Goal: Task Accomplishment & Management: Manage account settings

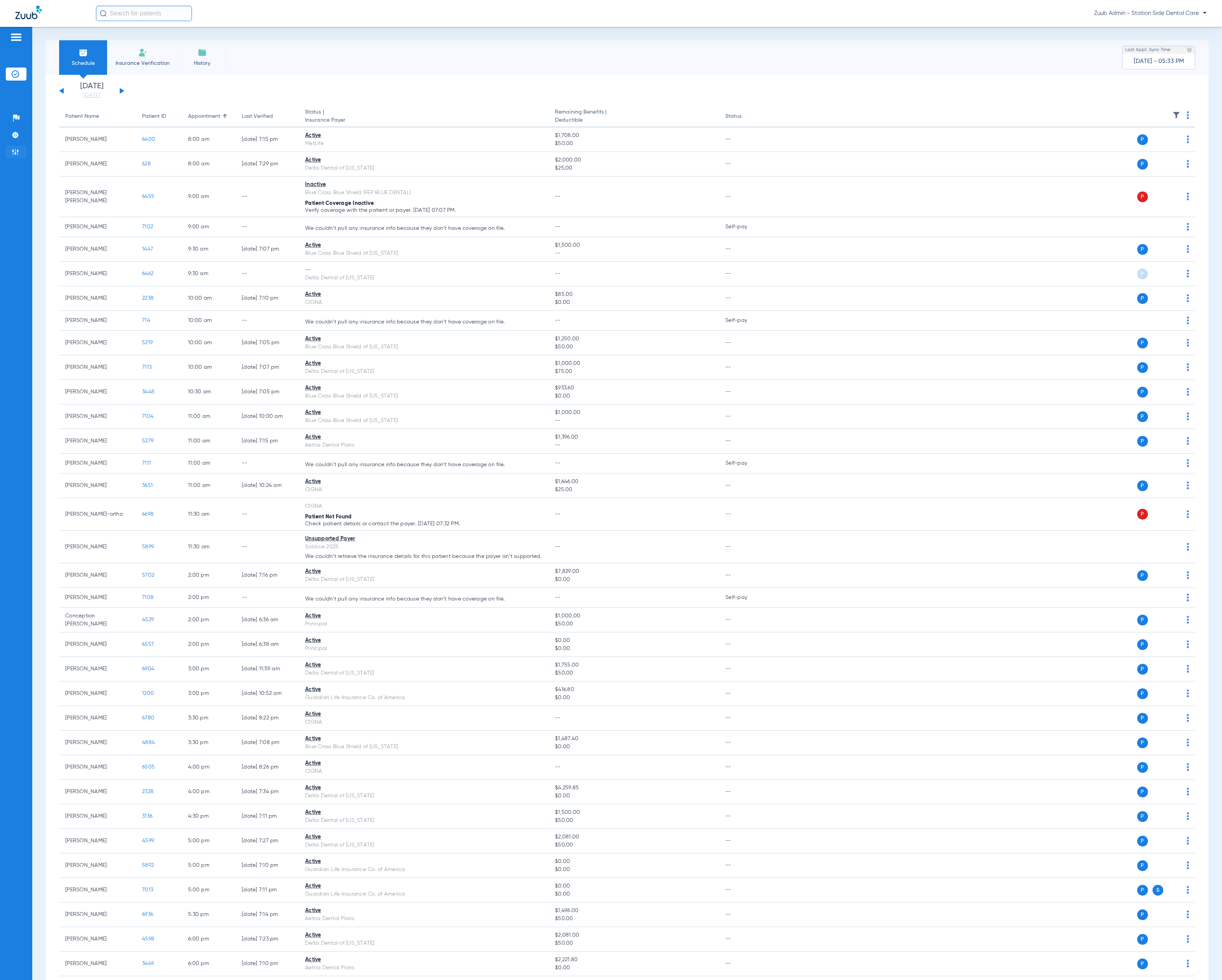
click at [16, 147] on li "Admin" at bounding box center [16, 152] width 21 height 13
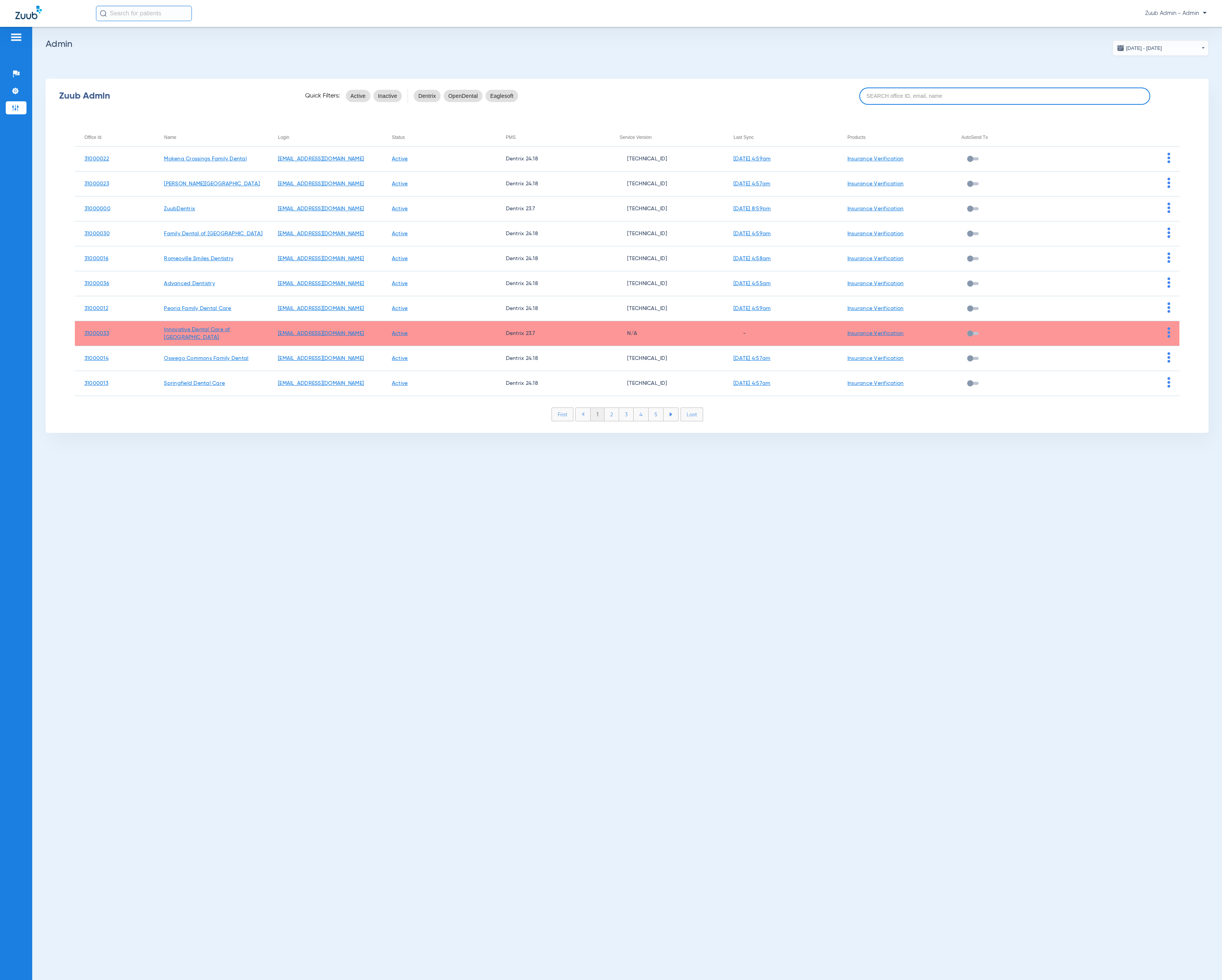
click at [961, 95] on input at bounding box center [1004, 96] width 291 height 17
paste input "31000002"
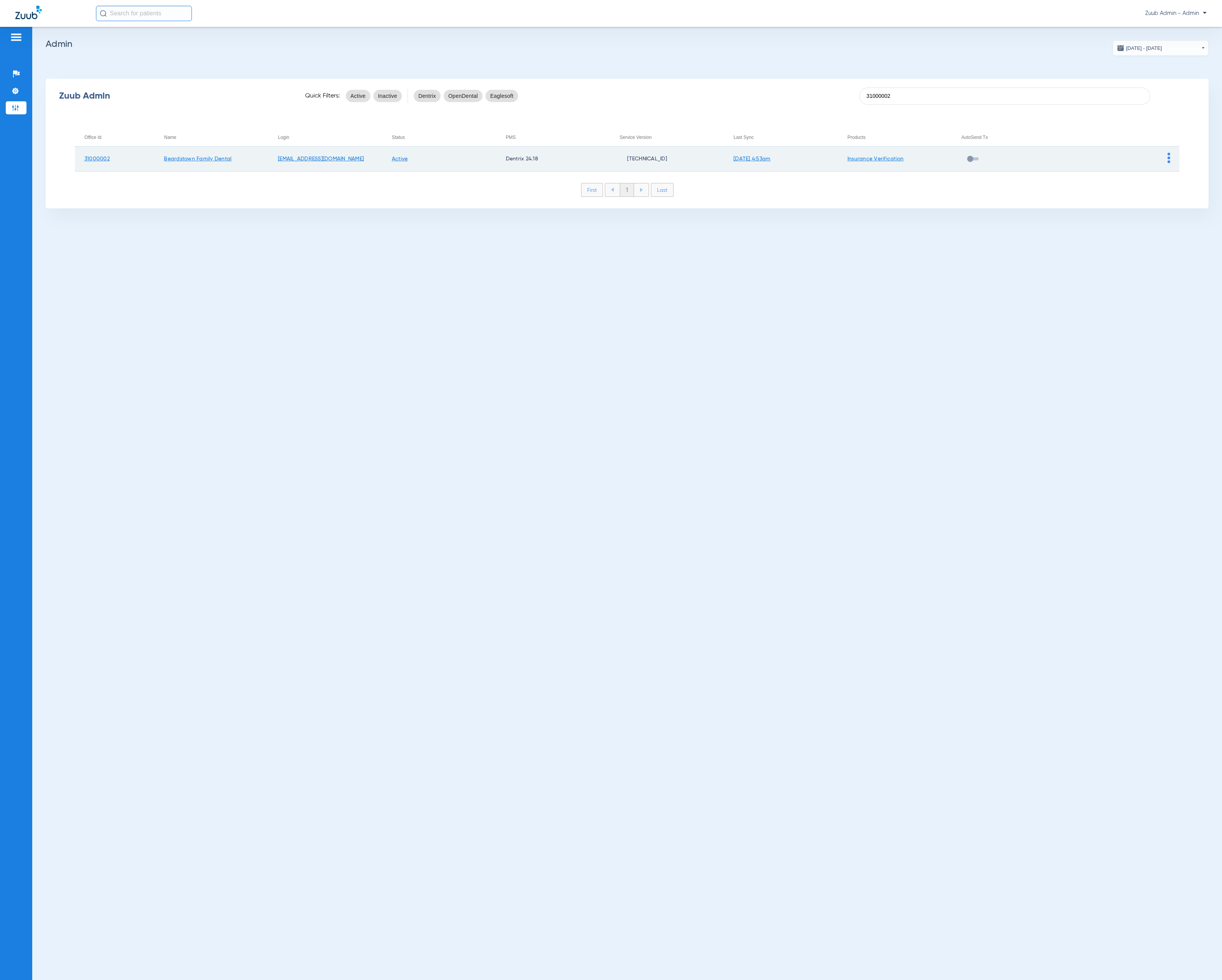
type input "31000002"
click at [1167, 160] on td at bounding box center [1122, 159] width 114 height 25
click at [1170, 158] on img at bounding box center [1168, 158] width 2 height 10
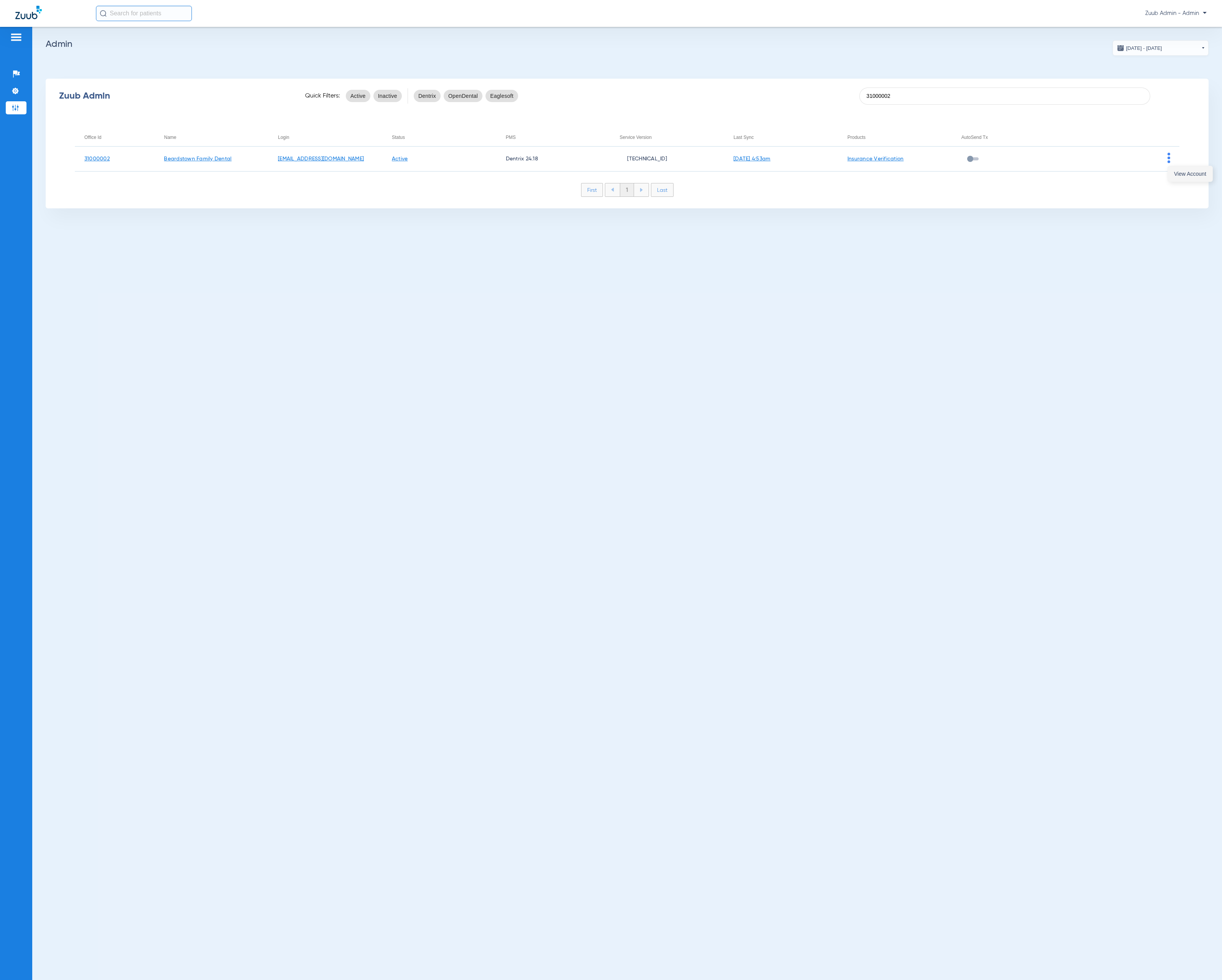
click at [1180, 169] on button "View Account" at bounding box center [1190, 174] width 44 height 15
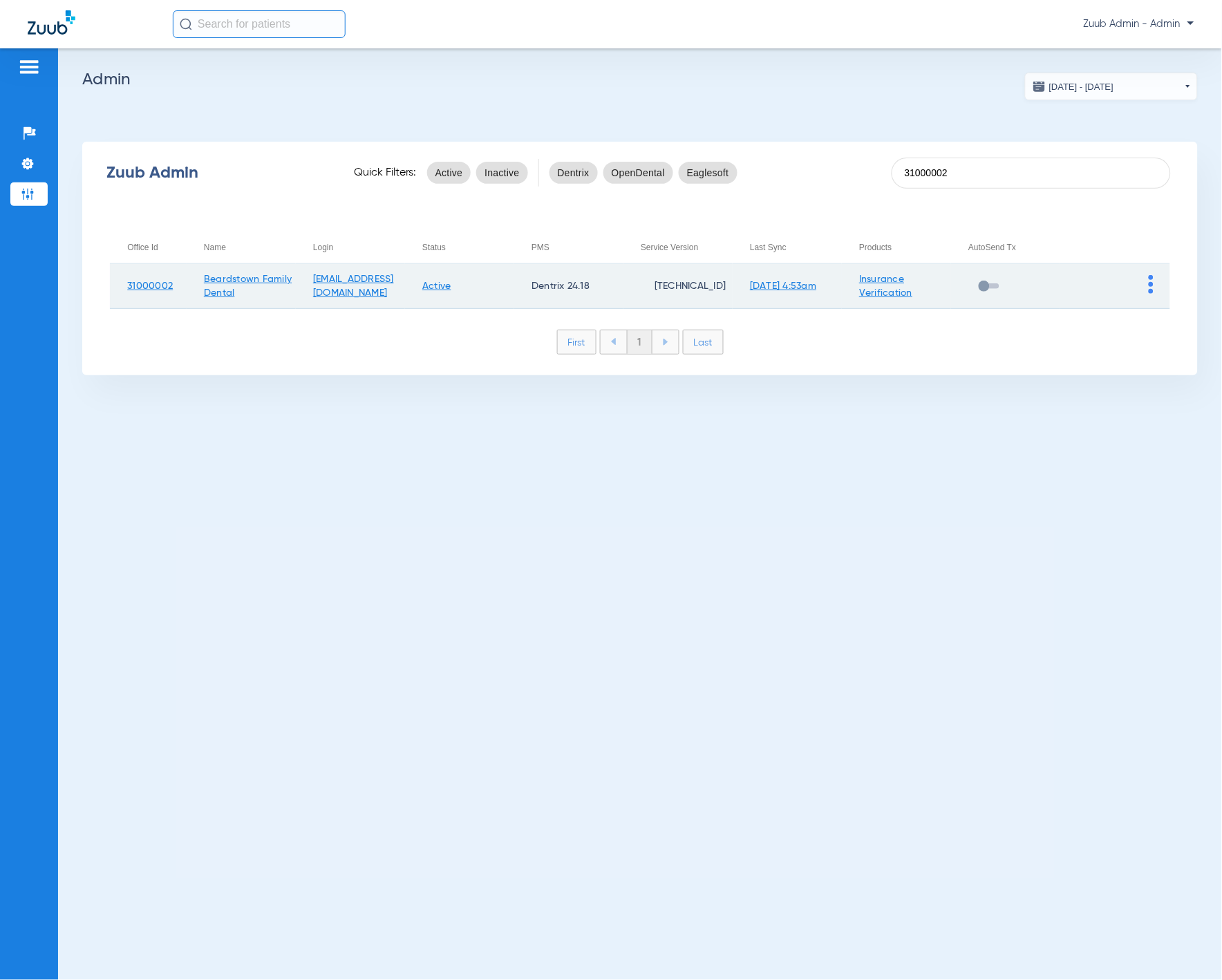
click at [1152, 283] on img at bounding box center [1151, 284] width 4 height 19
click at [1111, 303] on button "View Account" at bounding box center [1113, 313] width 80 height 28
click at [1152, 285] on img at bounding box center [1151, 284] width 4 height 19
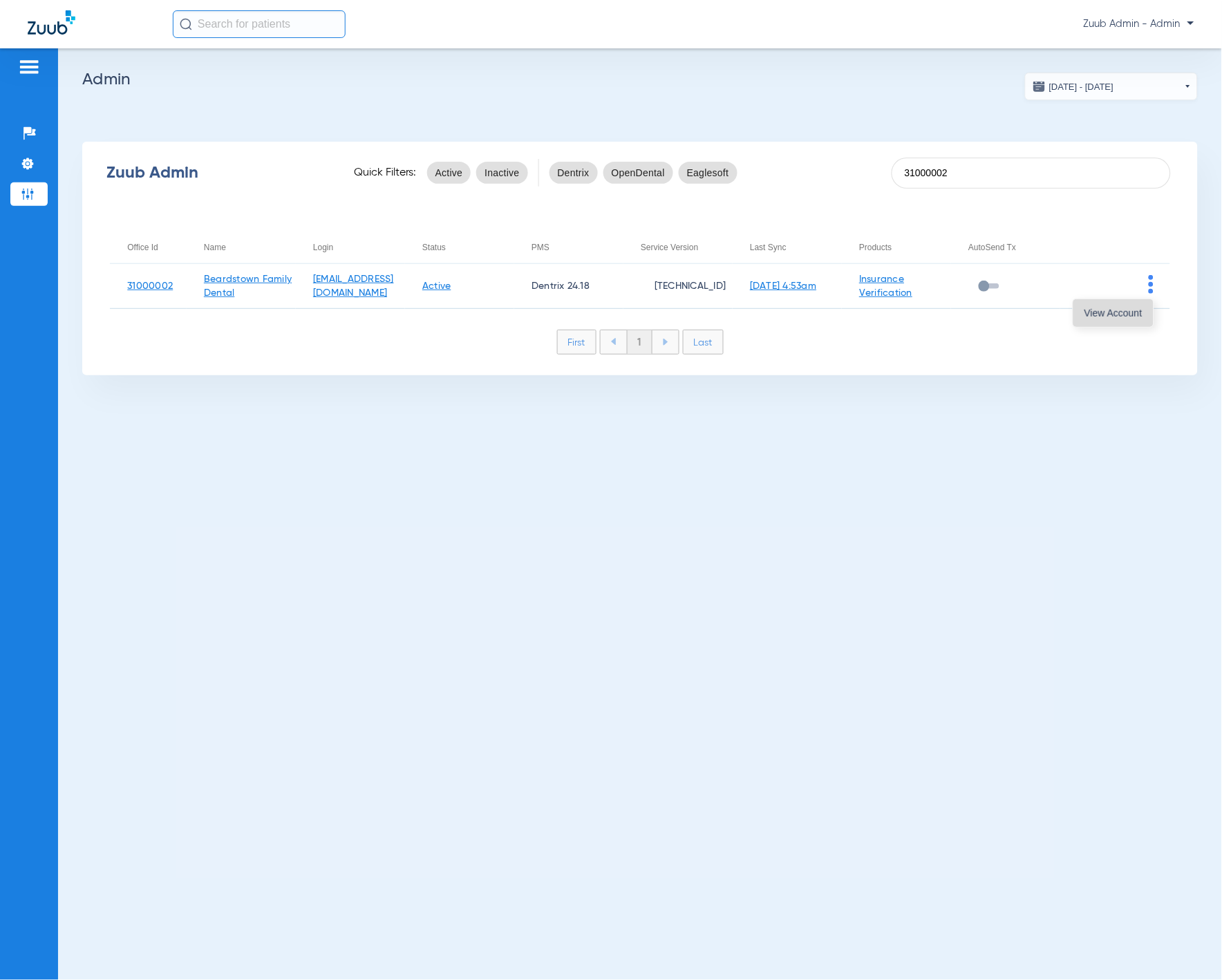
click at [1138, 302] on button "View Account" at bounding box center [1113, 313] width 80 height 28
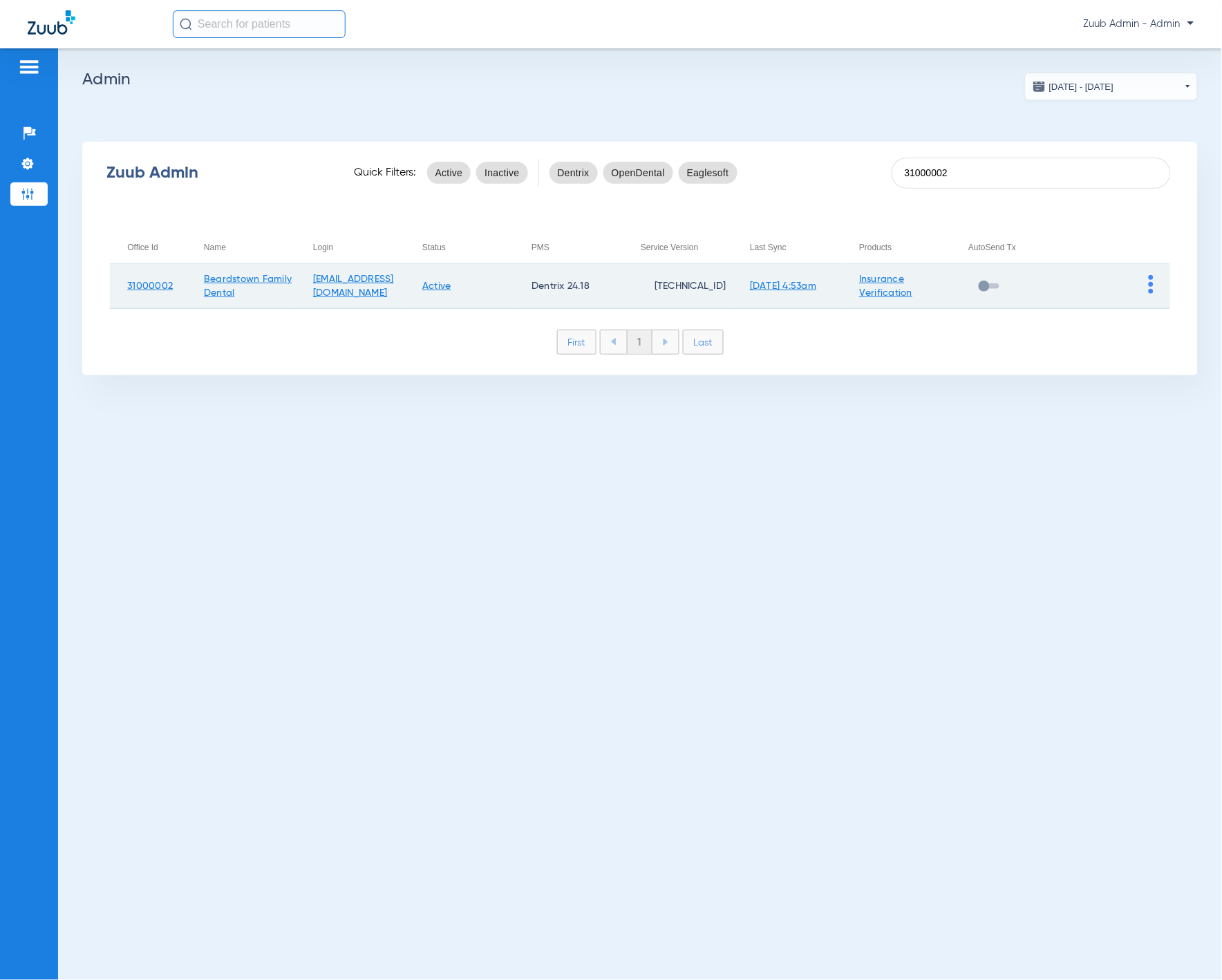
click at [169, 291] on td "31000002" at bounding box center [147, 287] width 76 height 45
click at [165, 289] on link "31000002" at bounding box center [149, 286] width 46 height 10
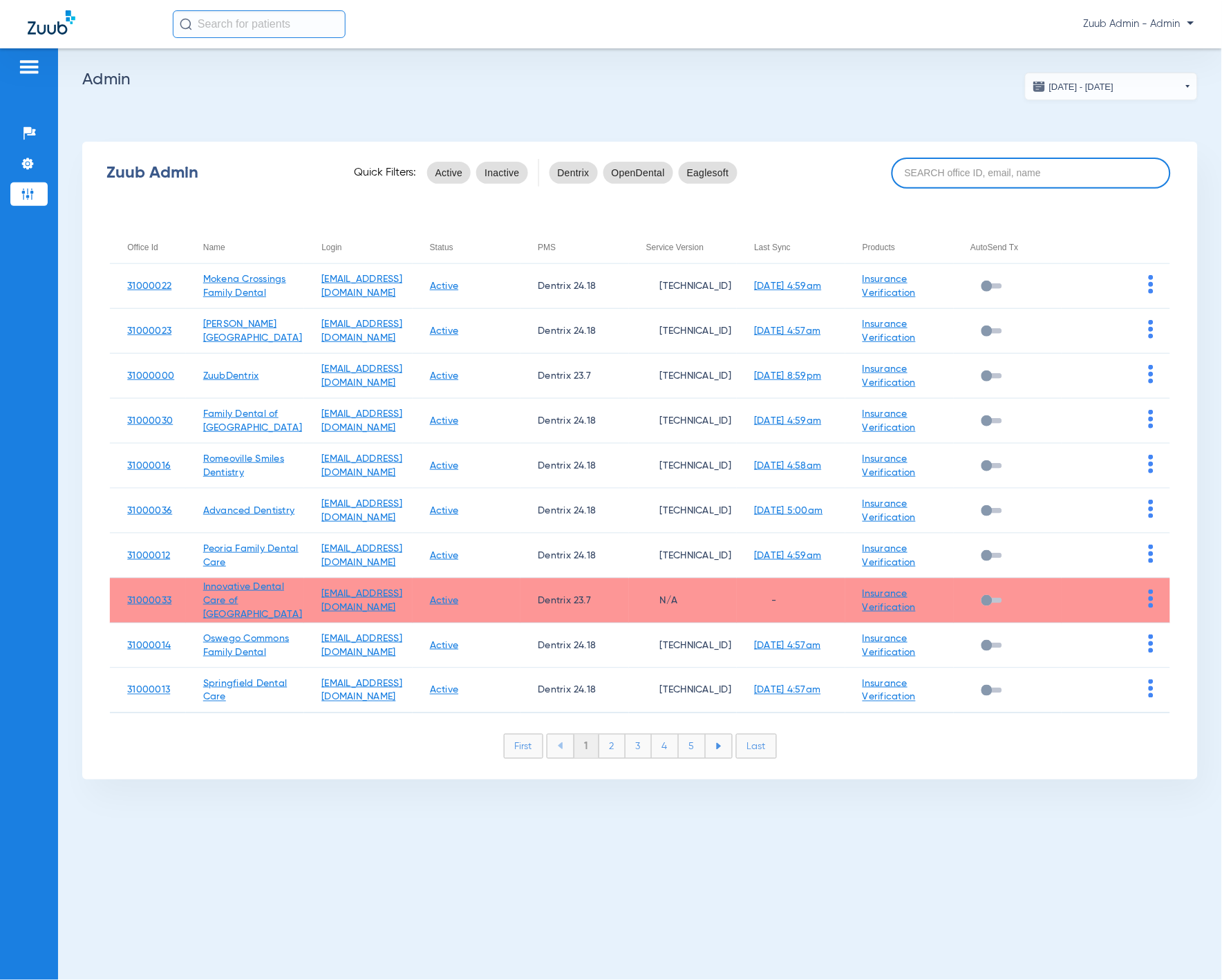
click at [960, 175] on input at bounding box center [1031, 173] width 280 height 31
paste input "31000002"
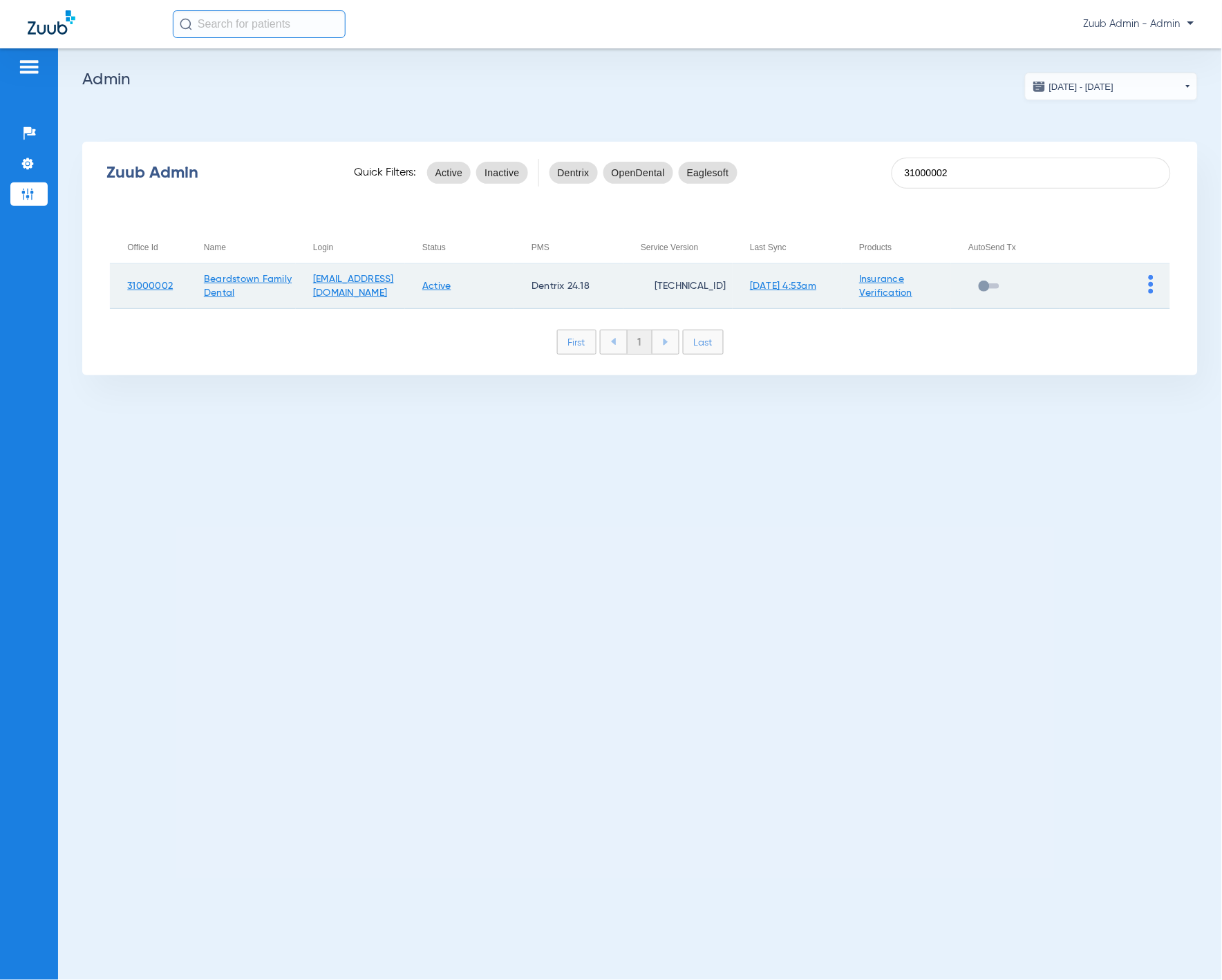
type input "31000002"
click at [1152, 285] on img at bounding box center [1151, 284] width 4 height 19
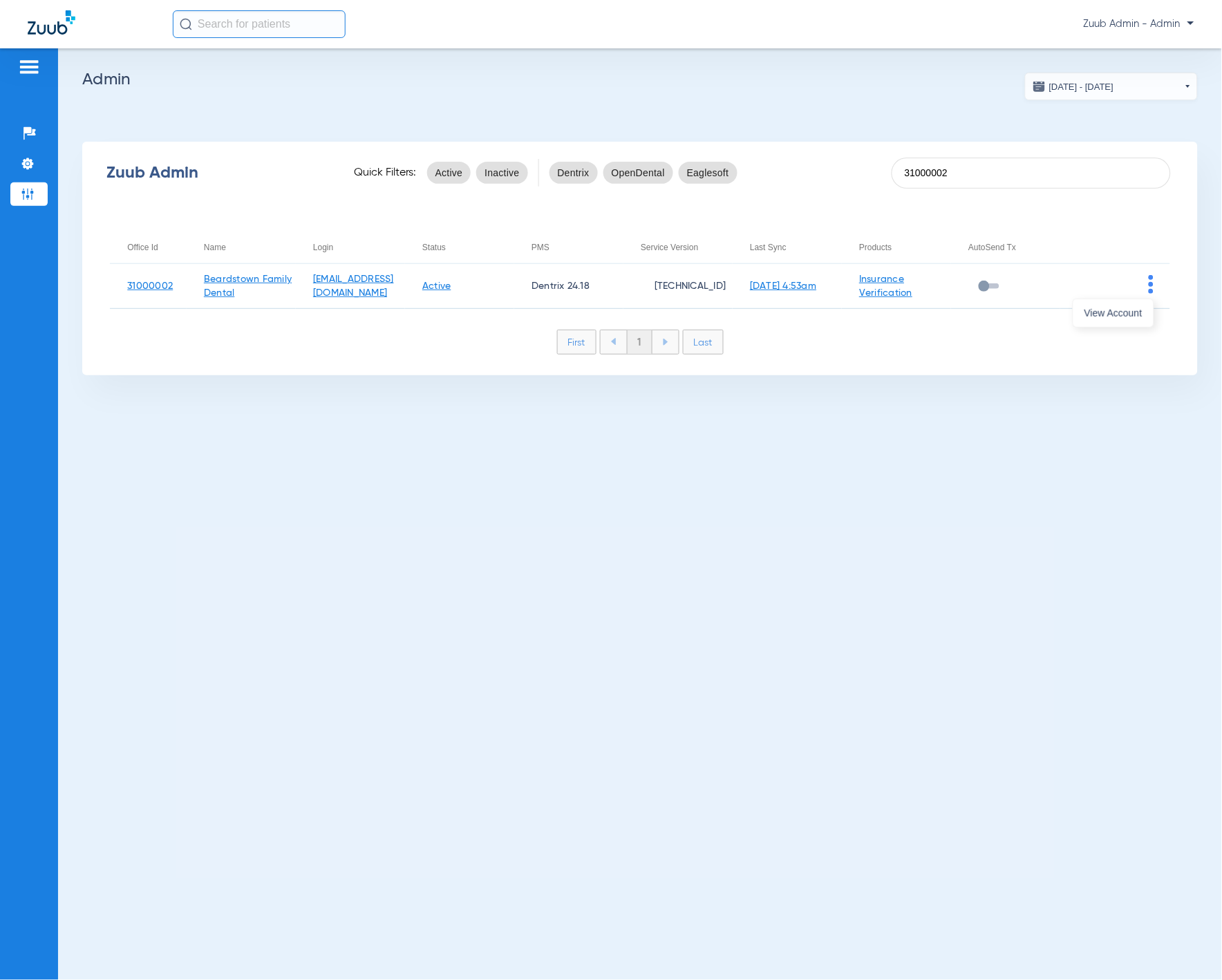
click at [1146, 298] on div "View Account" at bounding box center [1113, 313] width 82 height 29
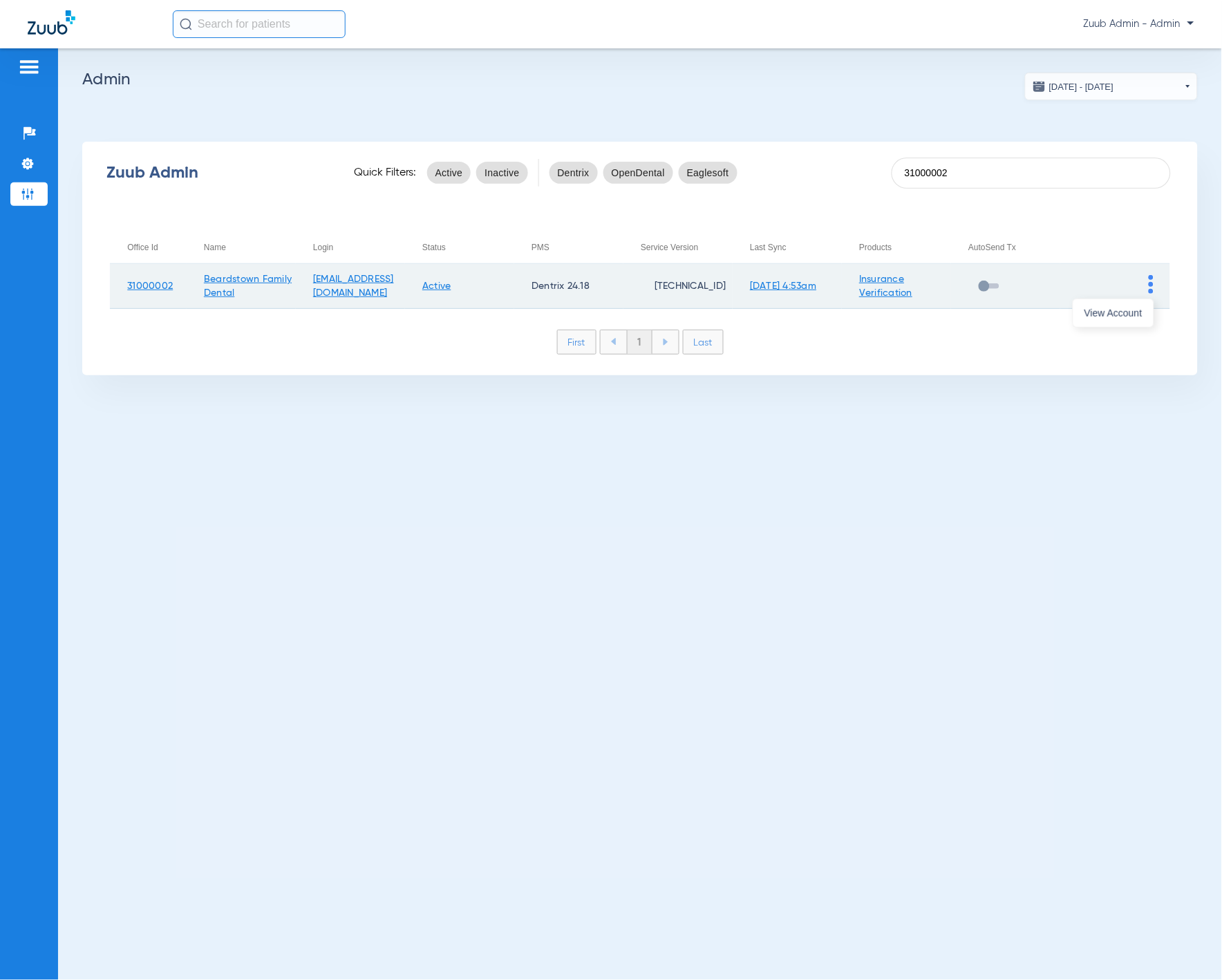
click at [1140, 303] on td at bounding box center [1114, 287] width 109 height 45
click at [1149, 286] on img at bounding box center [1151, 284] width 4 height 19
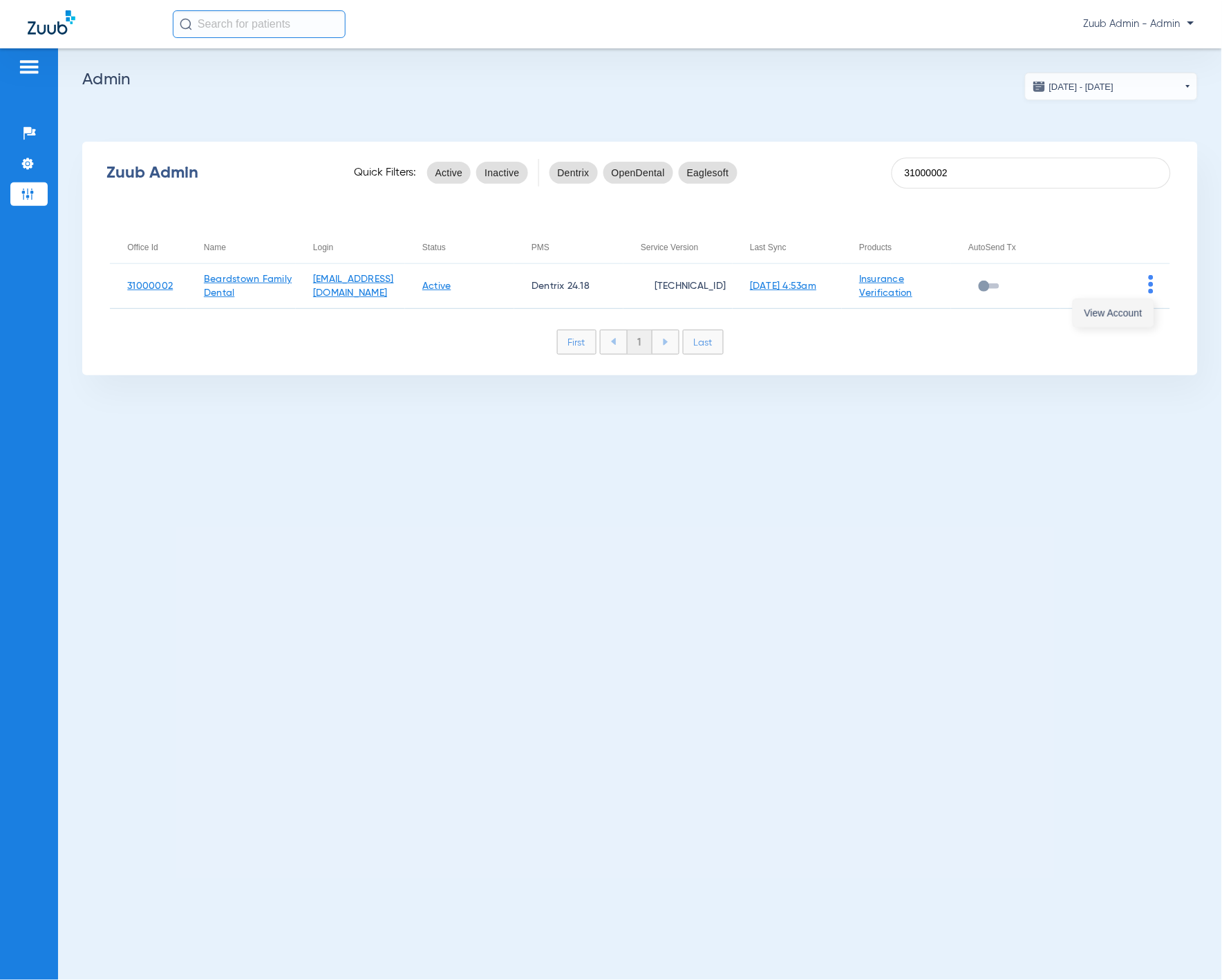
click at [1119, 309] on span "View Account" at bounding box center [1113, 313] width 58 height 10
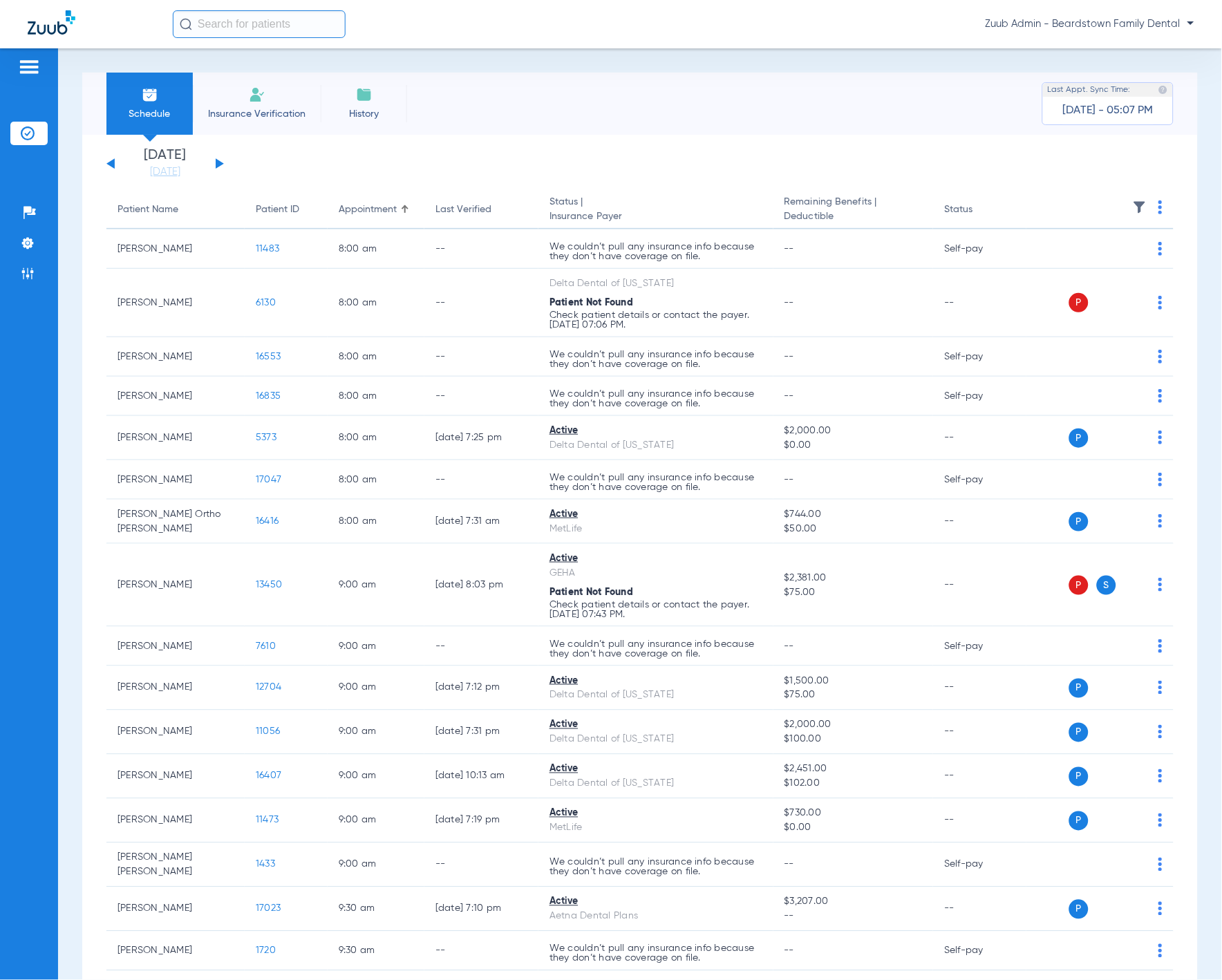
click at [215, 33] on input "text" at bounding box center [259, 24] width 173 height 28
paste input "9400"
type input "9400"
click at [239, 67] on td "Ian Escapa" at bounding box center [227, 74] width 112 height 20
